Goal: Navigation & Orientation: Find specific page/section

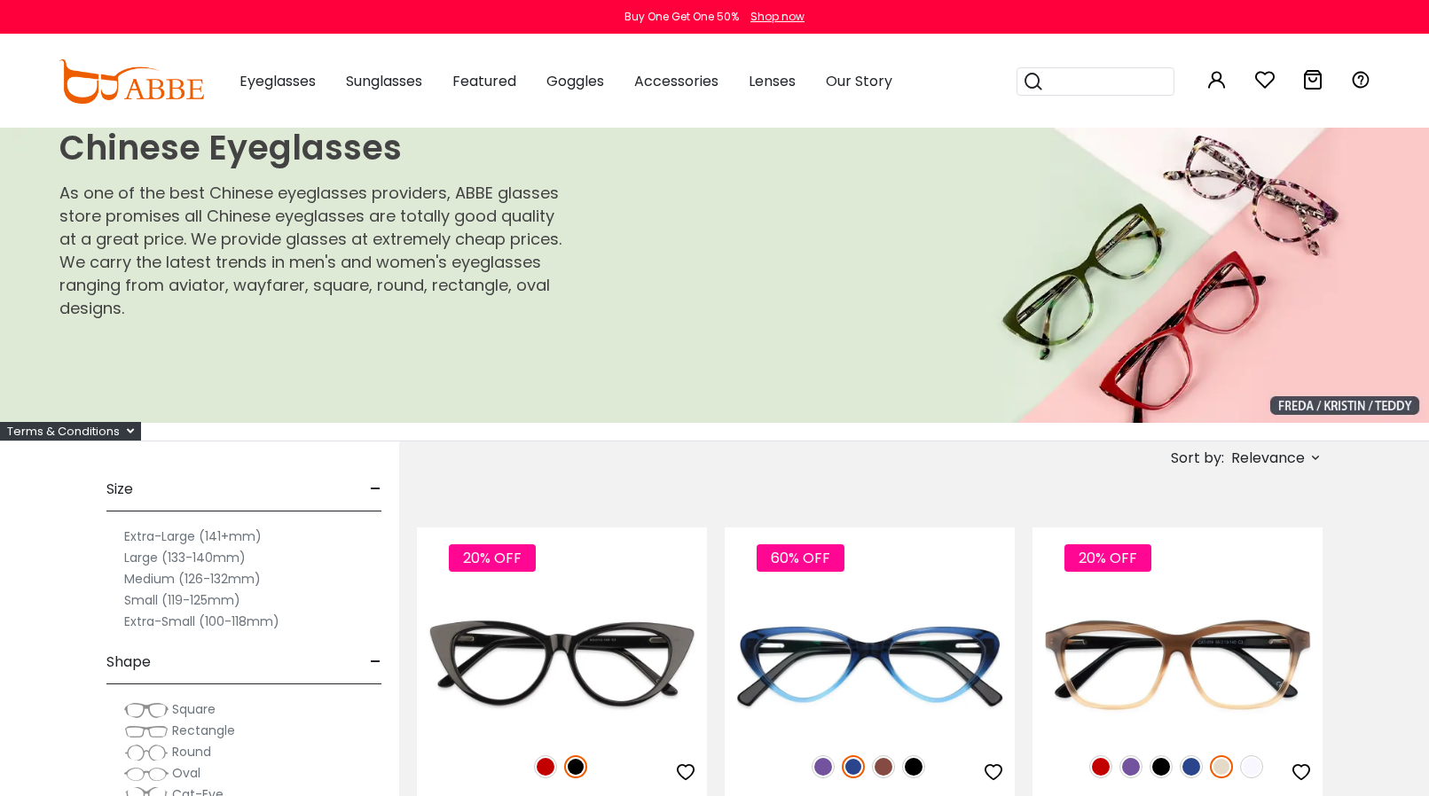
click at [161, 577] on label "Medium (126-132mm)" at bounding box center [192, 578] width 137 height 21
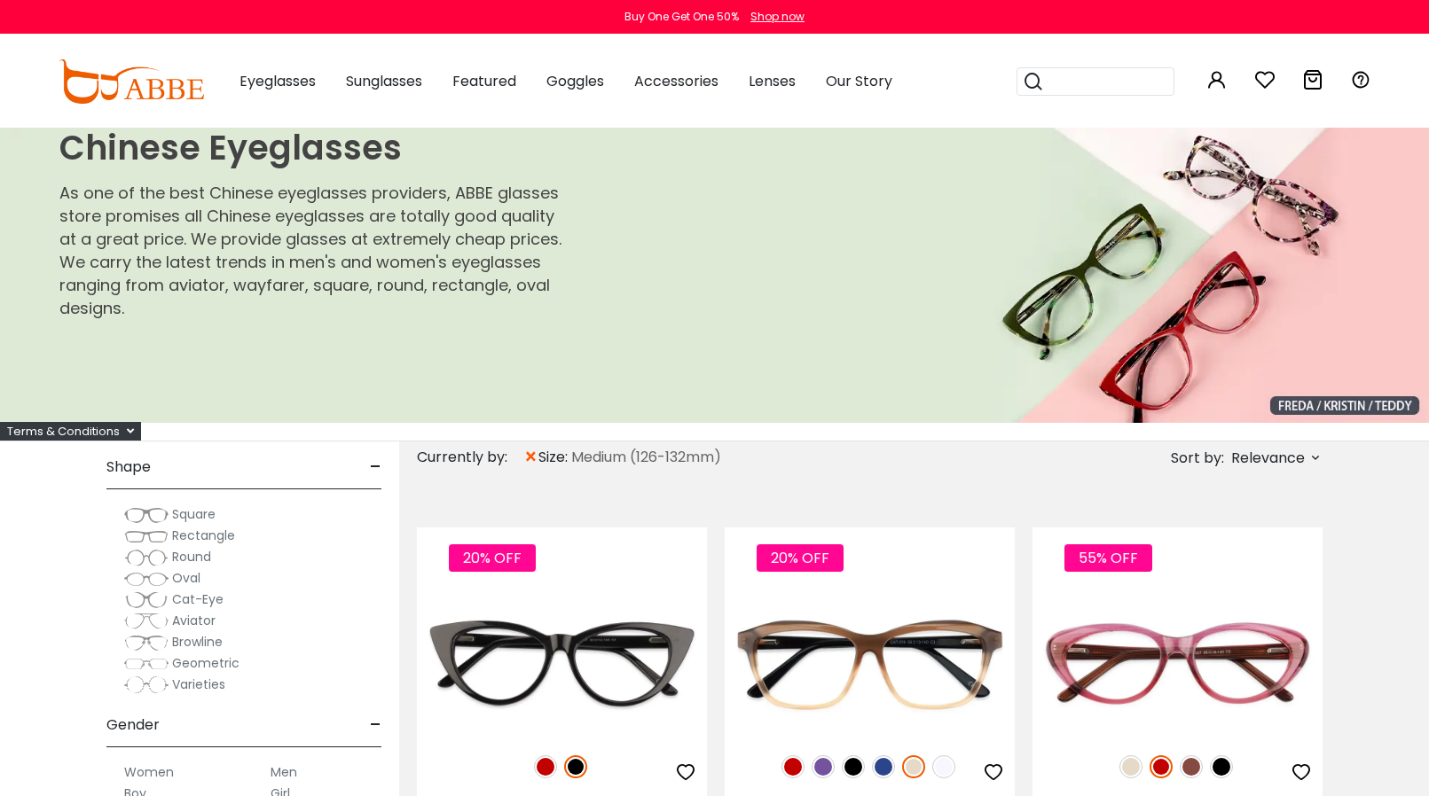
scroll to position [231, 0]
click at [159, 510] on img at bounding box center [146, 514] width 44 height 18
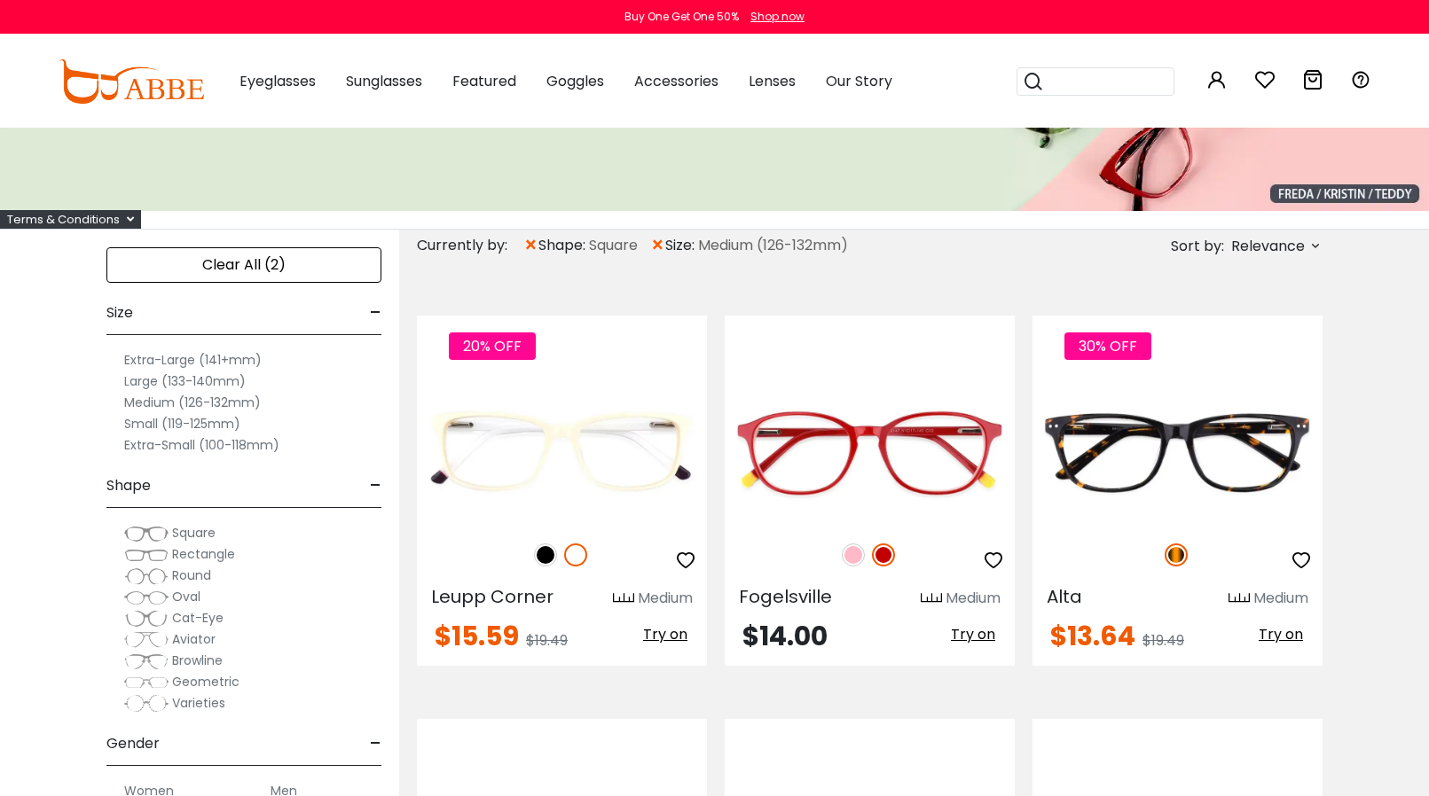
scroll to position [223, 0]
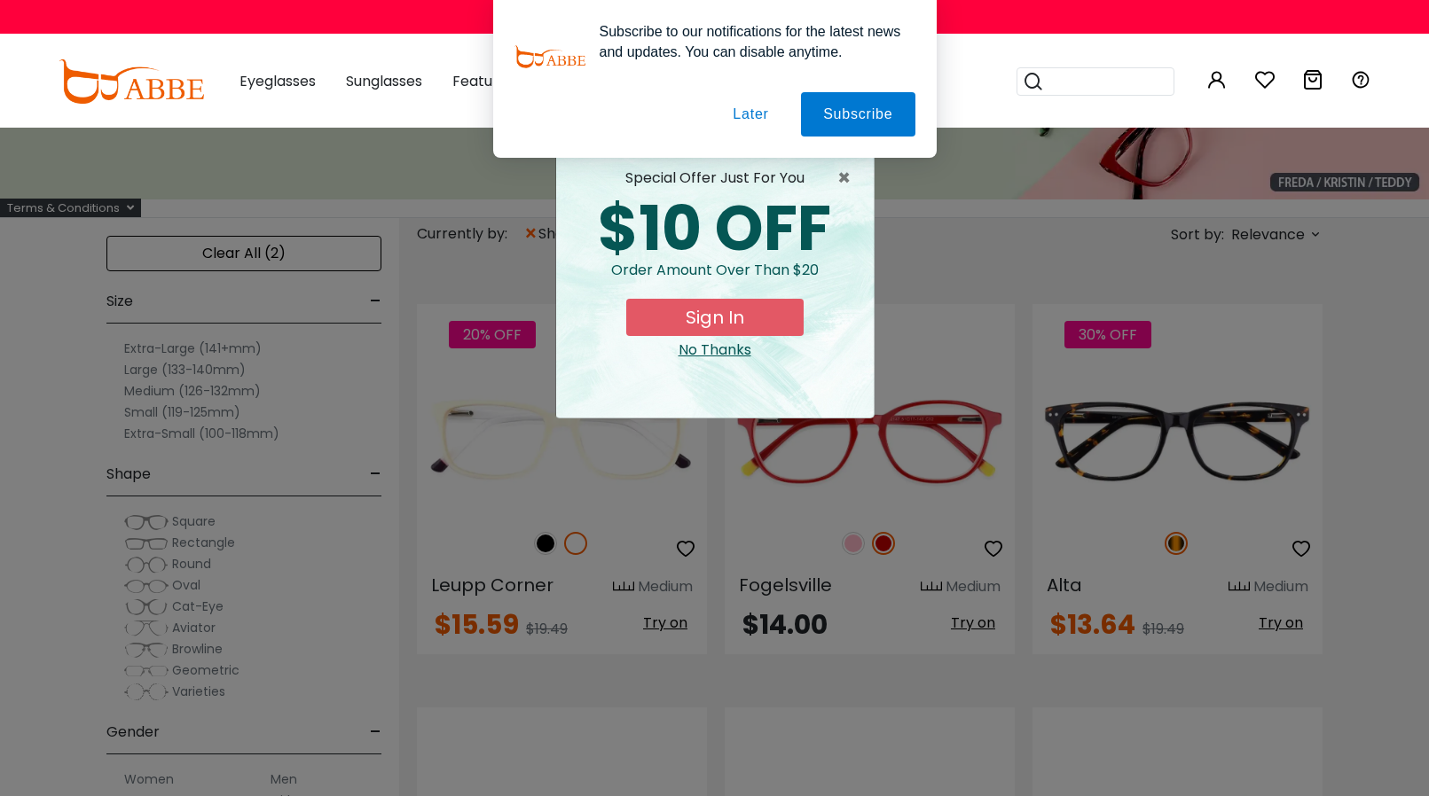
click at [0, 0] on button "Later" at bounding box center [0, 0] width 0 height 0
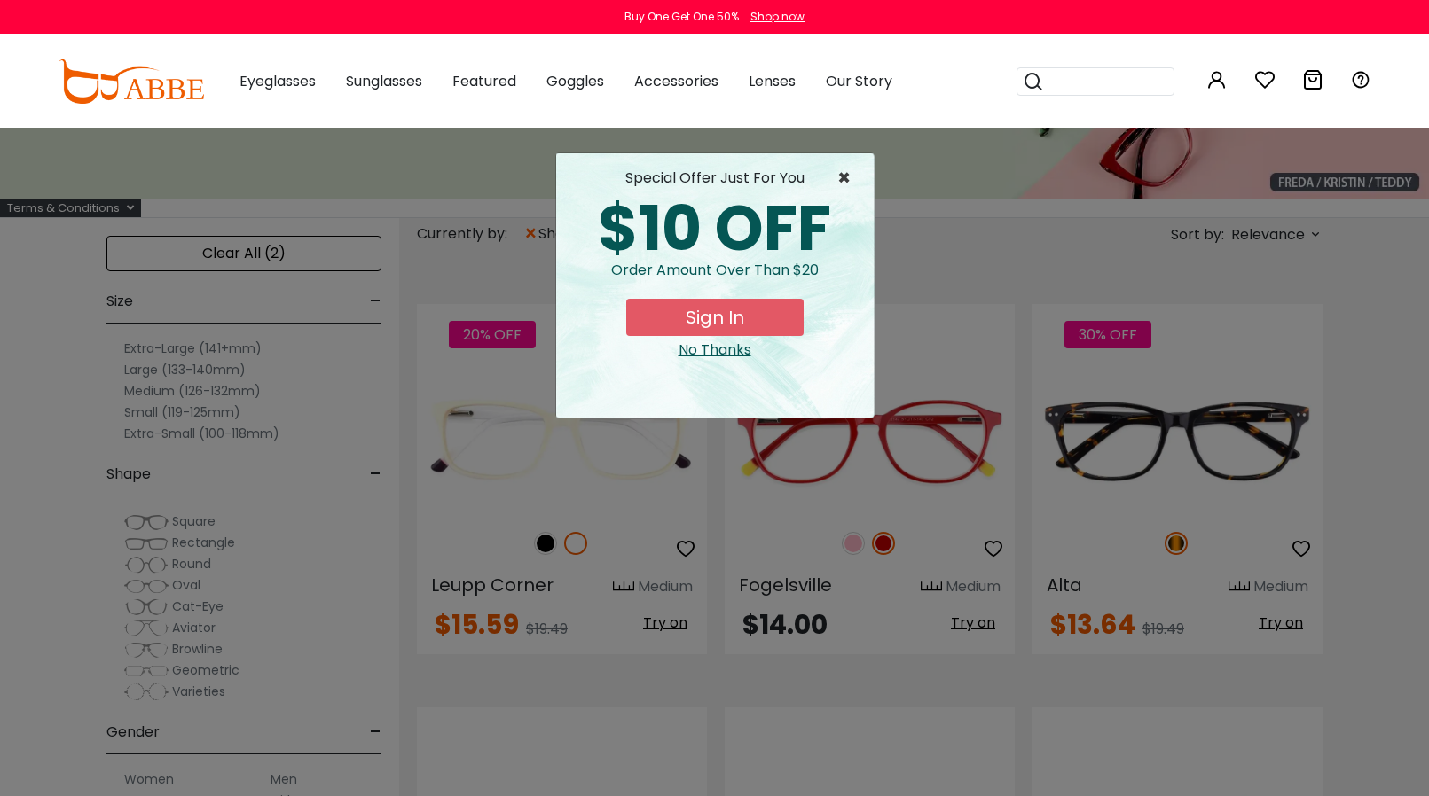
click at [841, 178] on span "×" at bounding box center [848, 178] width 22 height 21
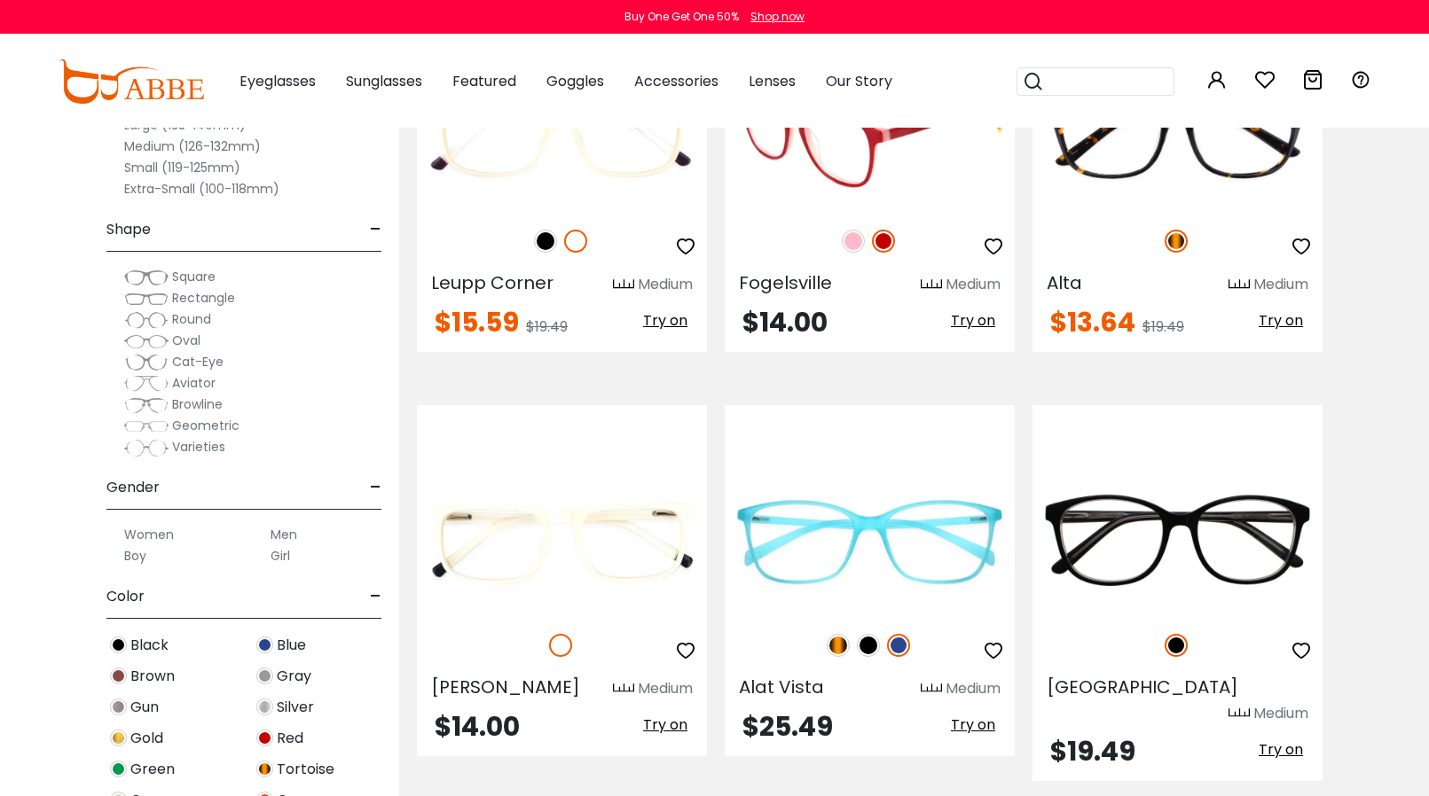
scroll to position [778, 0]
